Goal: Navigation & Orientation: Find specific page/section

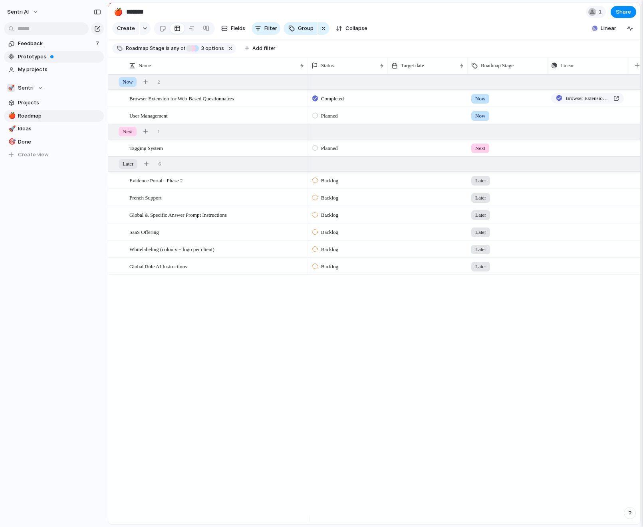
click at [46, 61] on link "Prototypes" at bounding box center [54, 57] width 100 height 12
